Goal: Navigation & Orientation: Understand site structure

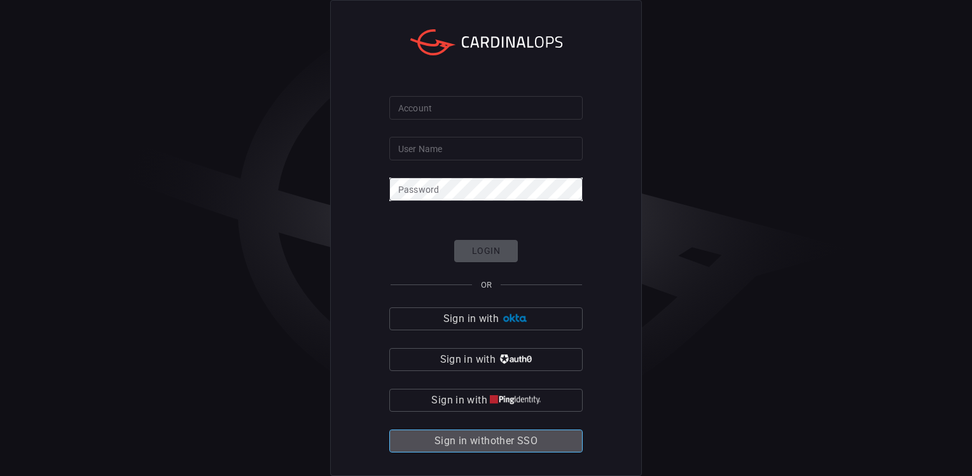
click at [483, 441] on span "Sign in with other SSO" at bounding box center [486, 441] width 103 height 18
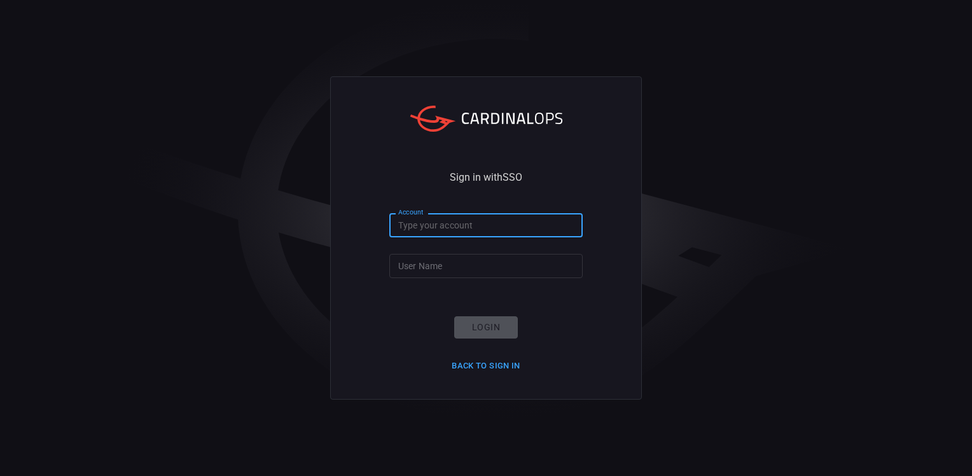
click at [445, 230] on input "Account" at bounding box center [485, 225] width 193 height 24
type input "smbc"
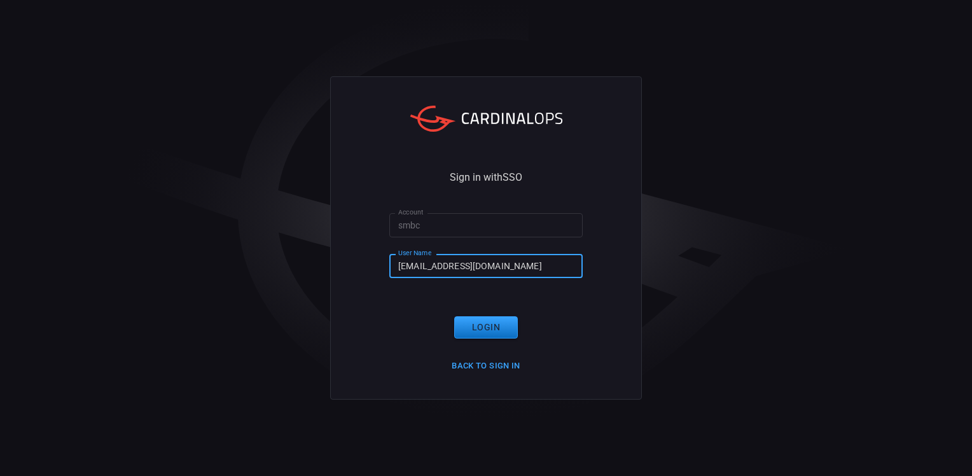
type input "[EMAIL_ADDRESS][DOMAIN_NAME]"
click button "Login" at bounding box center [486, 327] width 64 height 22
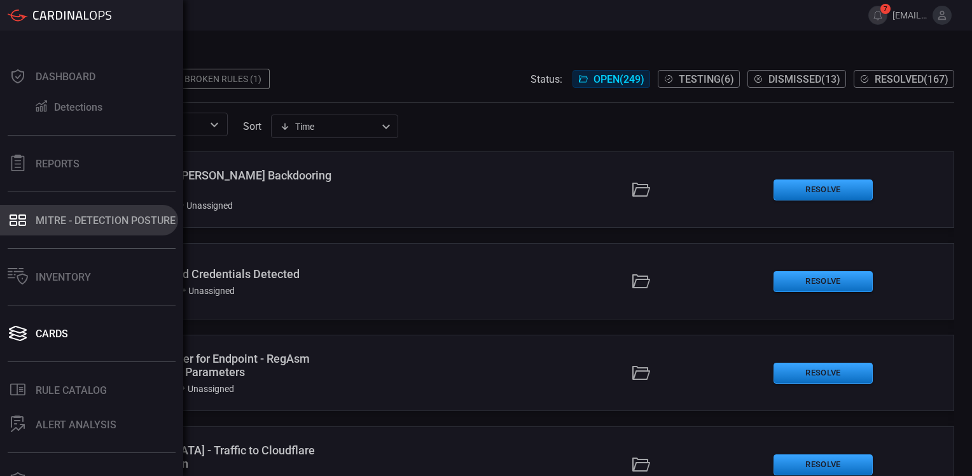
click at [76, 215] on div "MITRE - Detection Posture" at bounding box center [106, 220] width 140 height 12
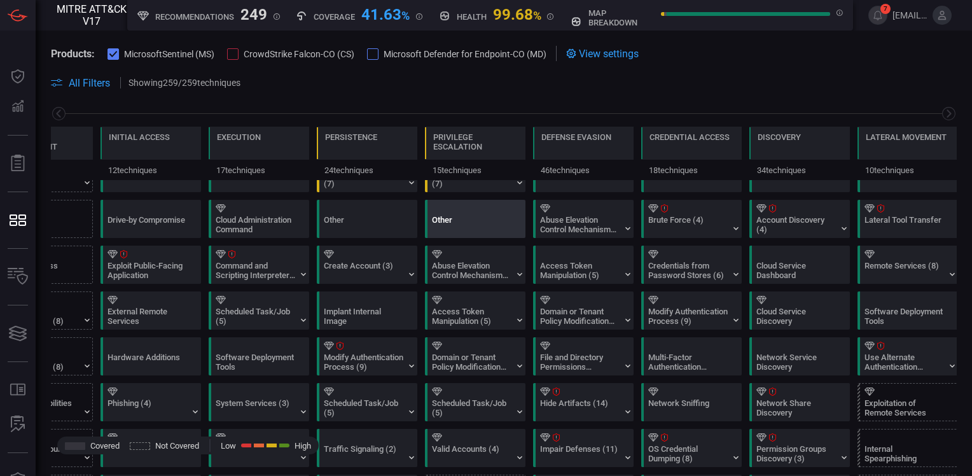
scroll to position [64, 0]
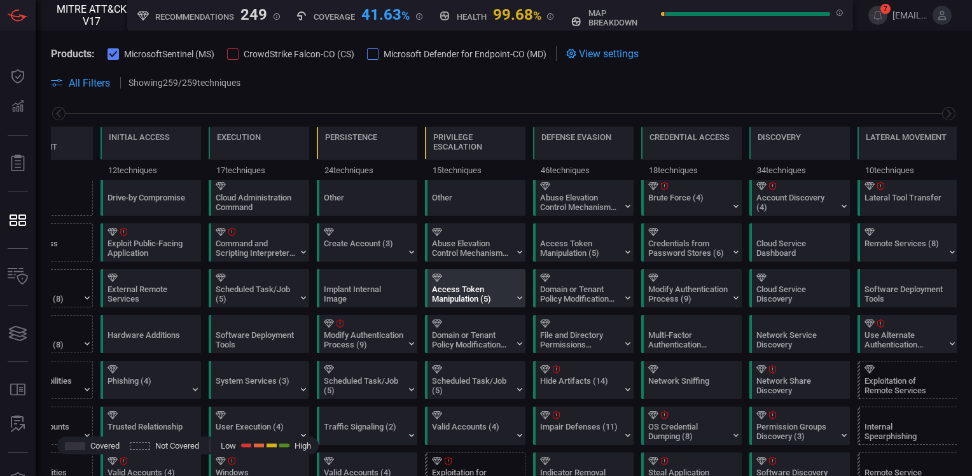
click at [466, 298] on div "Access Token Manipulation (5)" at bounding box center [472, 293] width 80 height 19
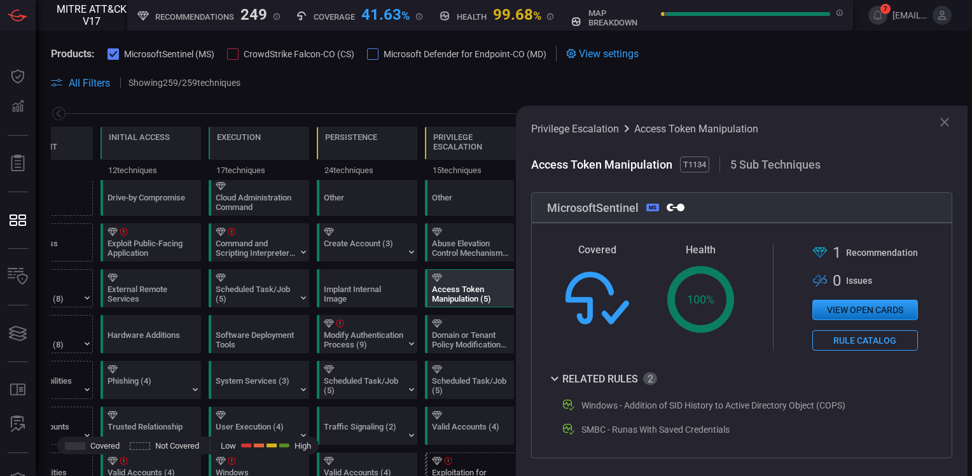
click at [945, 116] on icon at bounding box center [944, 122] width 15 height 15
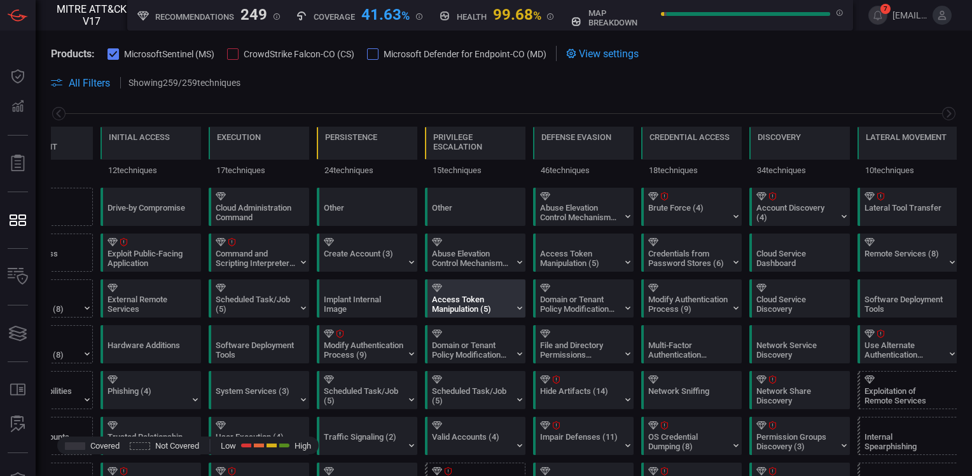
scroll to position [0, 0]
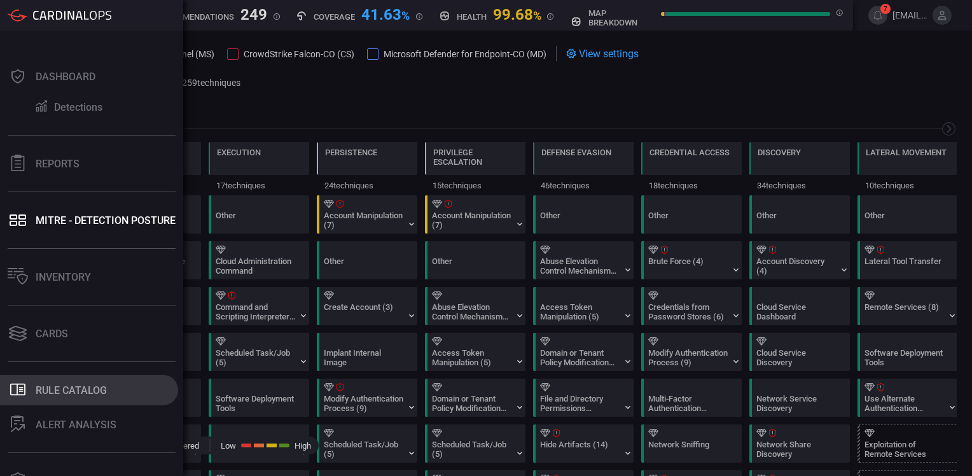
click at [68, 391] on div "Rule Catalog" at bounding box center [71, 390] width 71 height 12
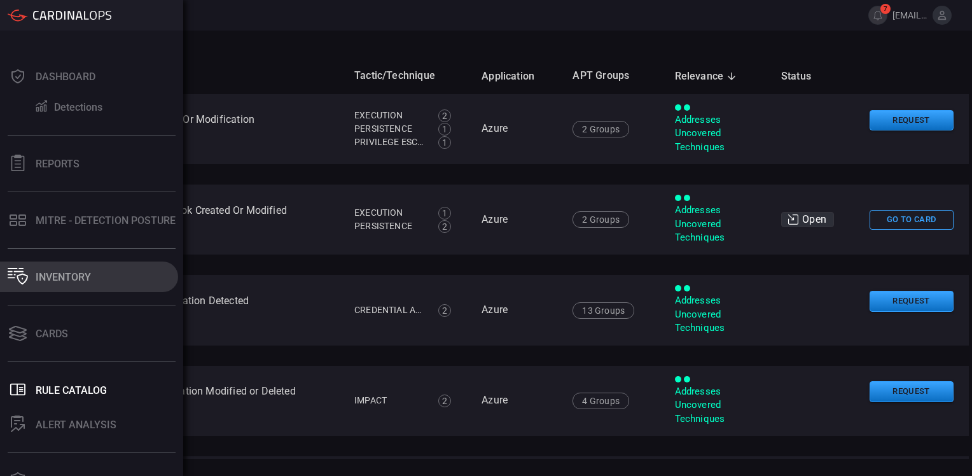
click at [48, 279] on div "Inventory" at bounding box center [63, 277] width 55 height 12
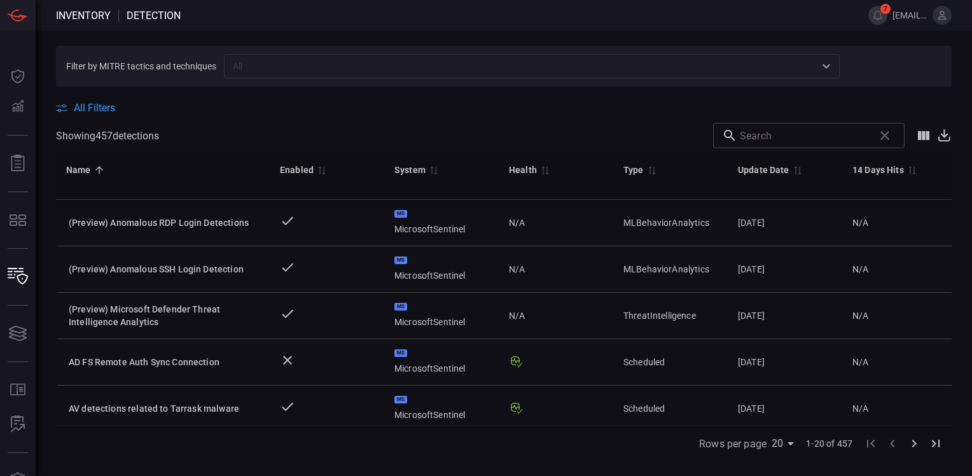
click at [947, 136] on icon at bounding box center [944, 134] width 7 height 8
